Goal: Check status: Check status

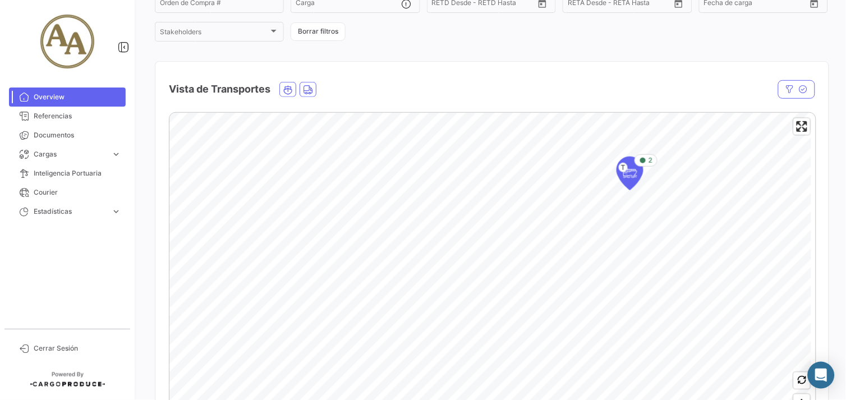
scroll to position [62, 0]
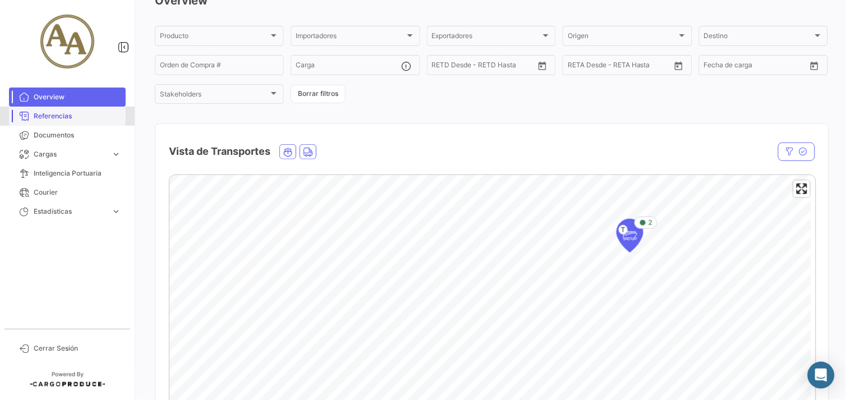
click at [30, 121] on link "Referencias" at bounding box center [67, 116] width 117 height 19
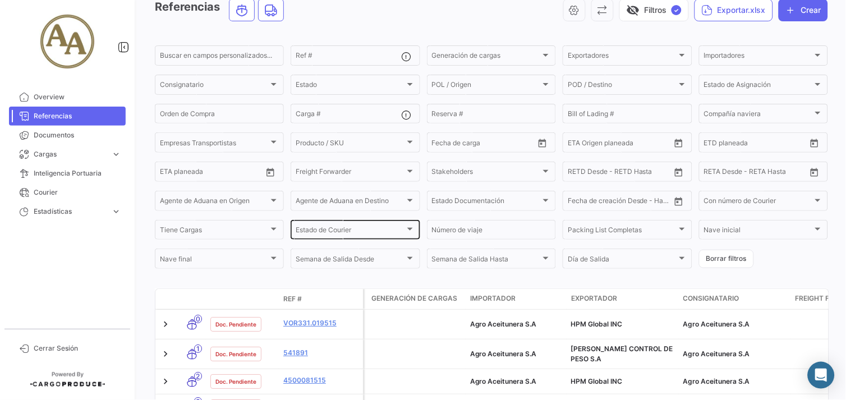
scroll to position [77, 0]
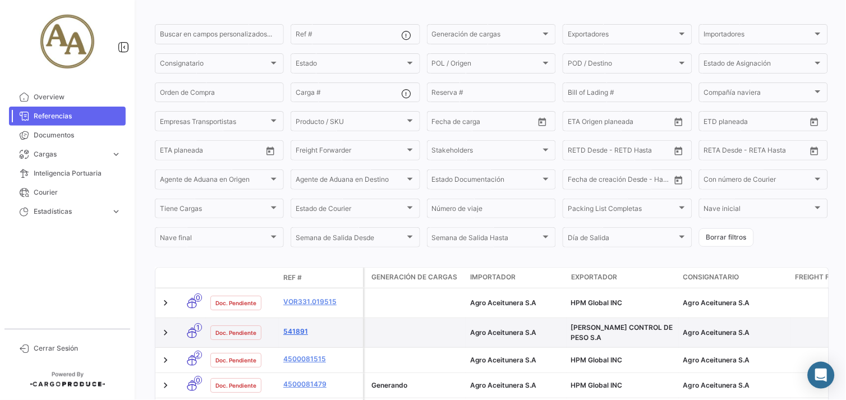
click at [292, 327] on link "541891" at bounding box center [320, 332] width 75 height 10
